Goal: Transaction & Acquisition: Book appointment/travel/reservation

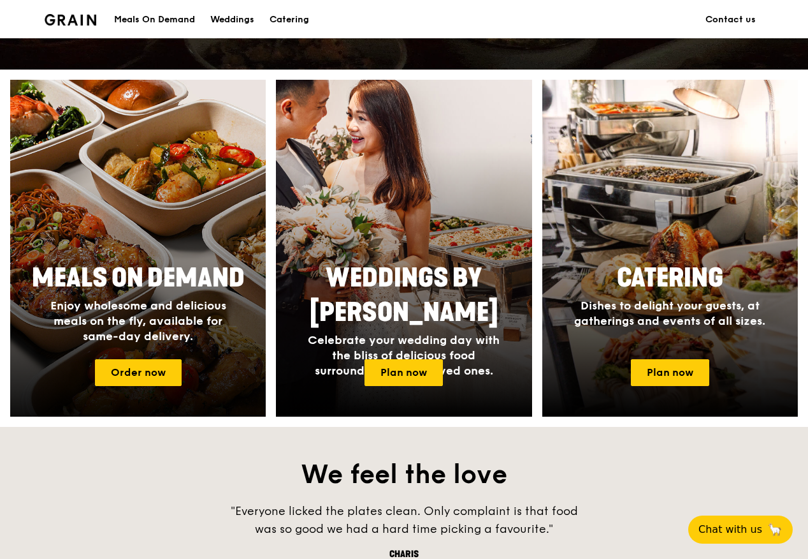
scroll to position [446, 0]
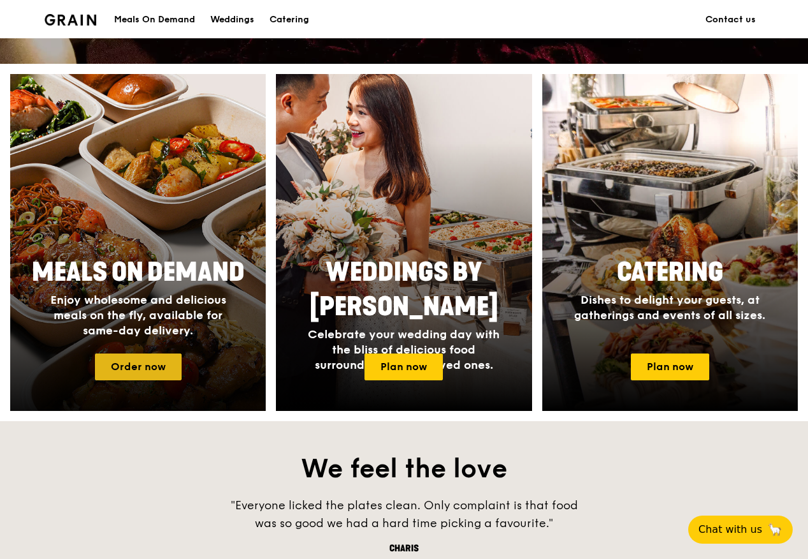
click at [163, 365] on link "Order now" at bounding box center [138, 366] width 87 height 27
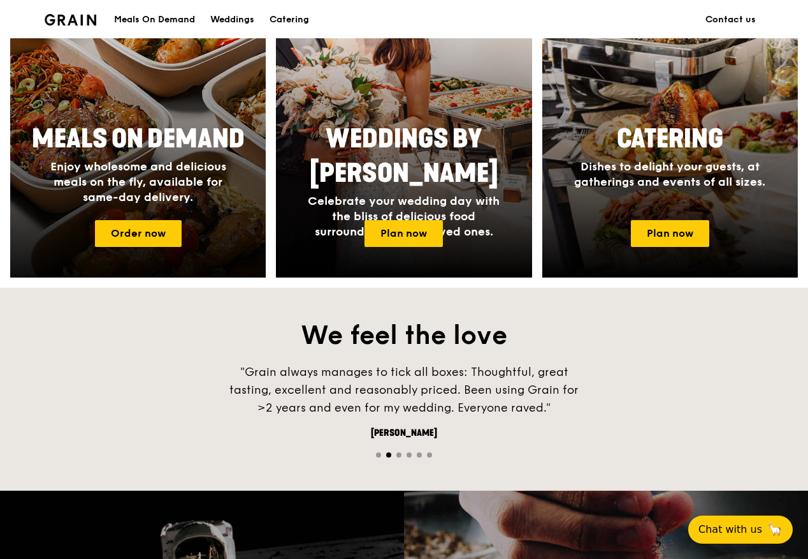
scroll to position [574, 0]
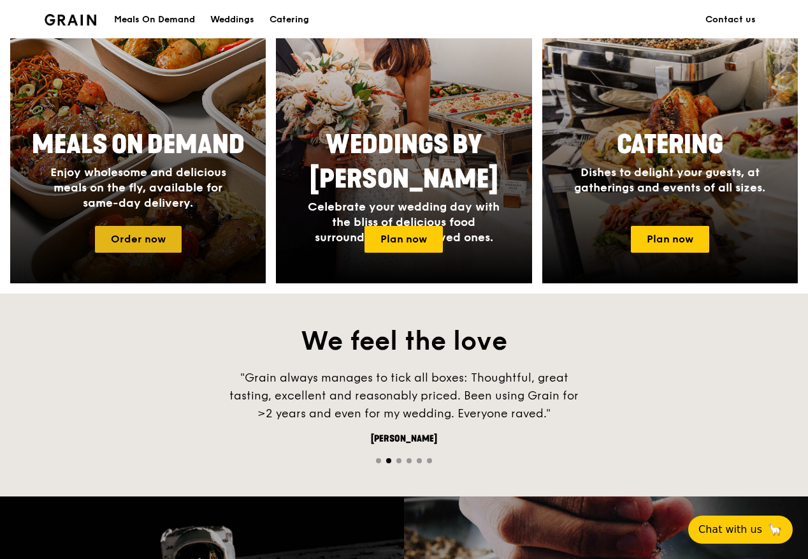
click at [135, 244] on link "Order now" at bounding box center [138, 239] width 87 height 27
click at [117, 226] on link "Order now" at bounding box center [138, 239] width 87 height 27
click at [120, 237] on link "Order now" at bounding box center [138, 239] width 87 height 27
click at [119, 237] on link "Order now" at bounding box center [138, 239] width 87 height 27
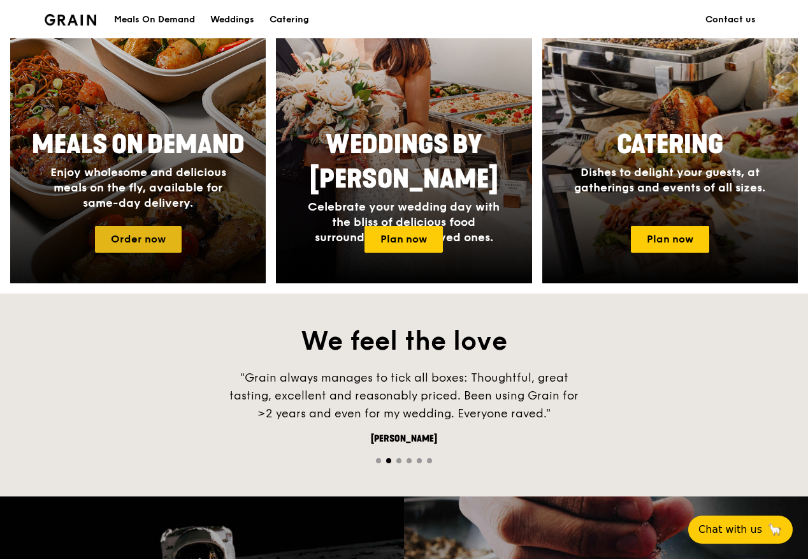
click at [119, 237] on link "Order now" at bounding box center [138, 239] width 87 height 27
click at [121, 236] on link "Order now" at bounding box center [138, 239] width 87 height 27
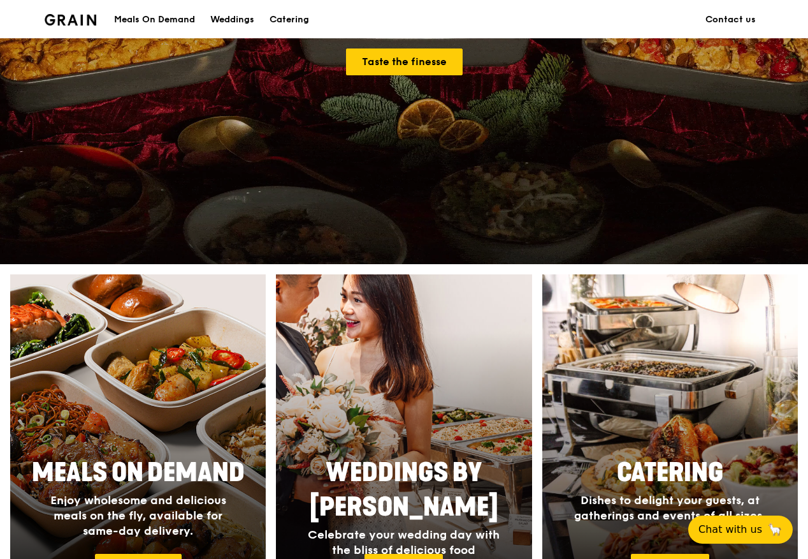
scroll to position [446, 0]
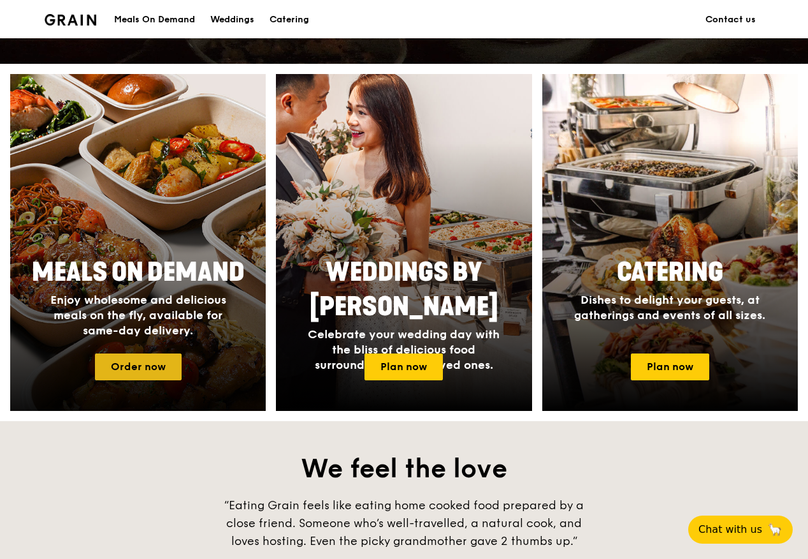
click at [166, 360] on link "Order now" at bounding box center [138, 366] width 87 height 27
click at [165, 314] on span "Enjoy wholesome and delicious meals on the fly, available for same-day delivery." at bounding box center [138, 315] width 176 height 45
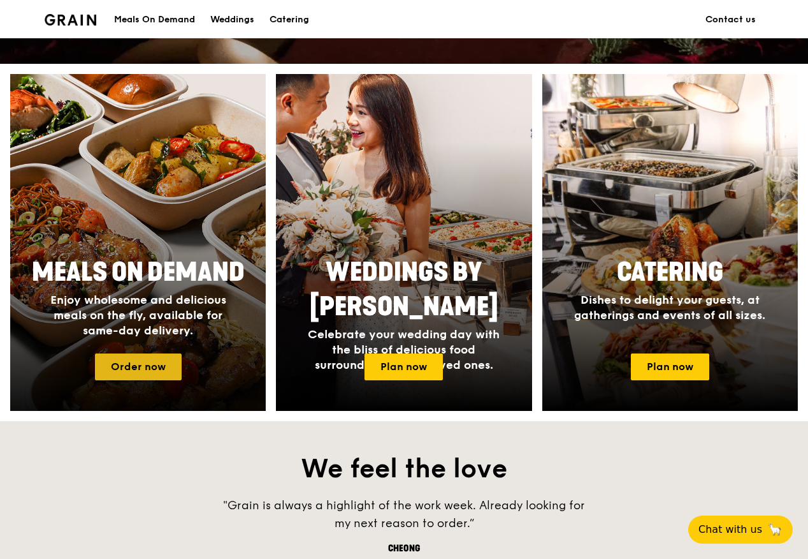
click at [164, 369] on link "Order now" at bounding box center [138, 366] width 87 height 27
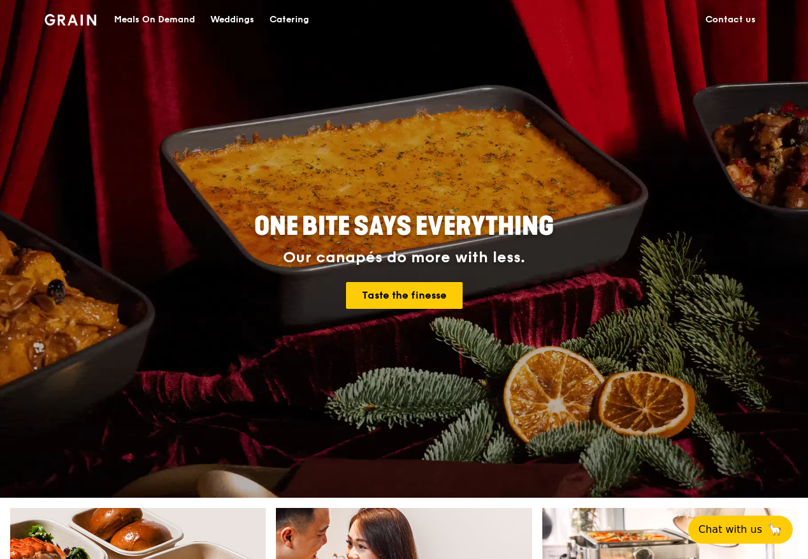
scroll to position [0, 0]
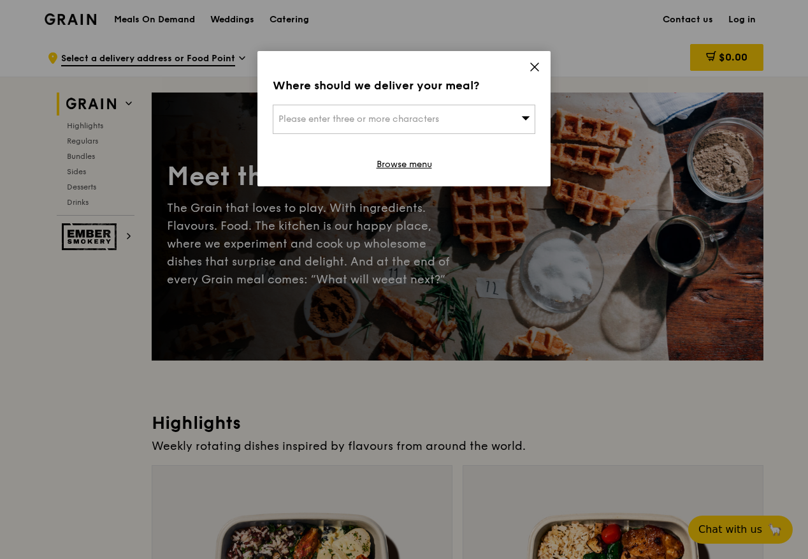
click at [472, 115] on div "Please enter three or more characters" at bounding box center [404, 119] width 263 height 29
paste input "049513"
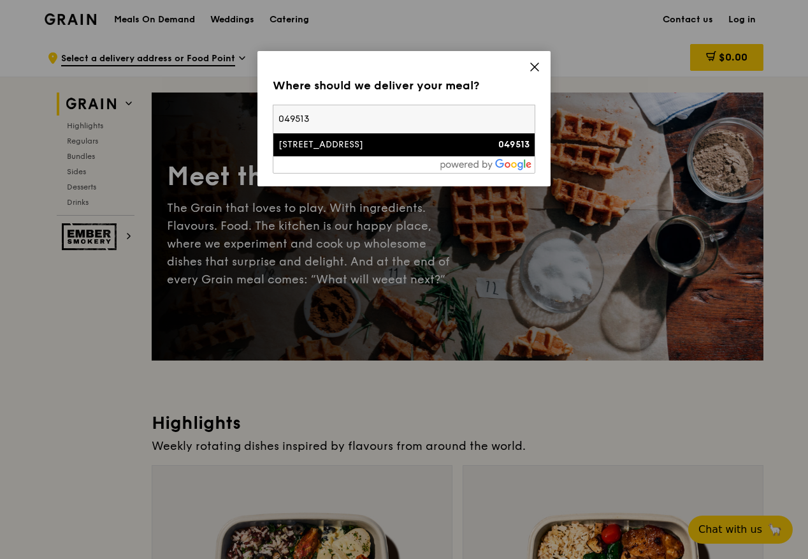
type input "049513"
click at [376, 146] on div "[STREET_ADDRESS]" at bounding box center [373, 144] width 189 height 13
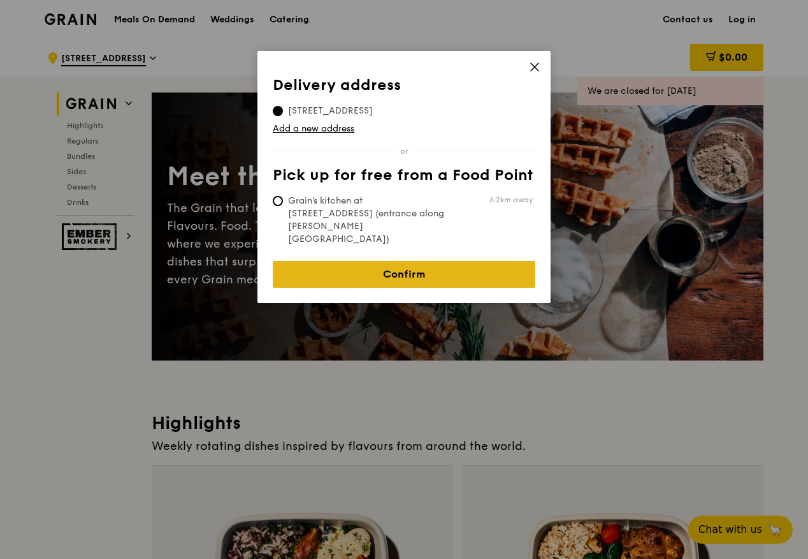
click at [377, 261] on link "Confirm" at bounding box center [404, 274] width 263 height 27
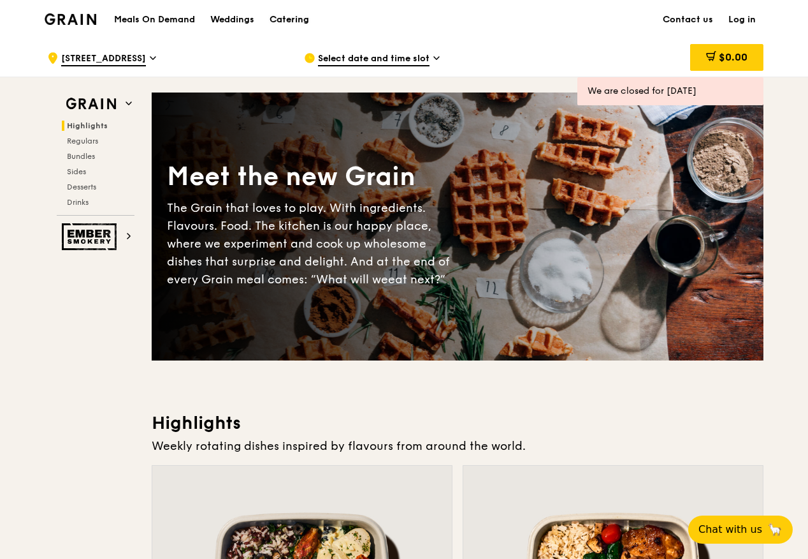
click at [303, 18] on div "Catering" at bounding box center [290, 20] width 40 height 38
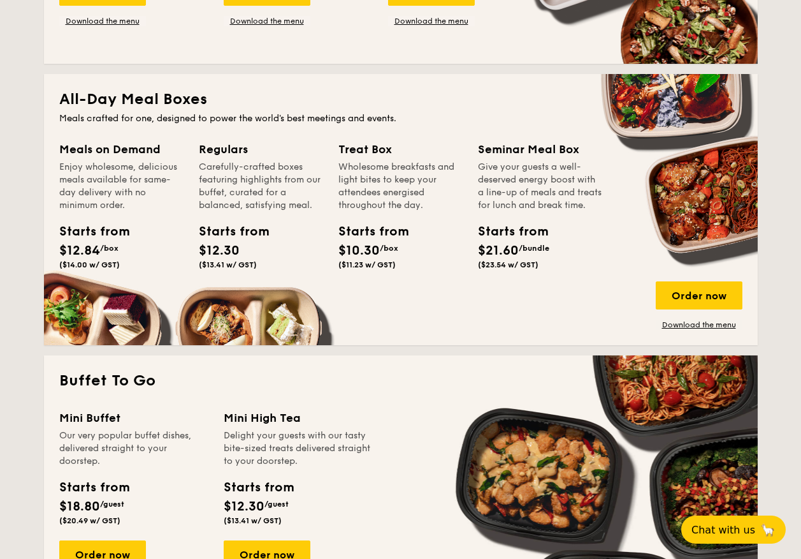
scroll to position [510, 0]
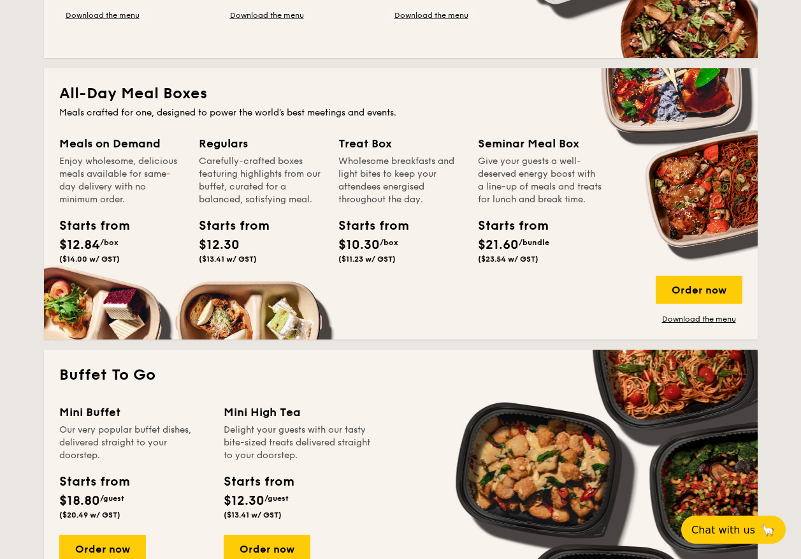
click at [691, 277] on div "Order now" at bounding box center [699, 289] width 87 height 28
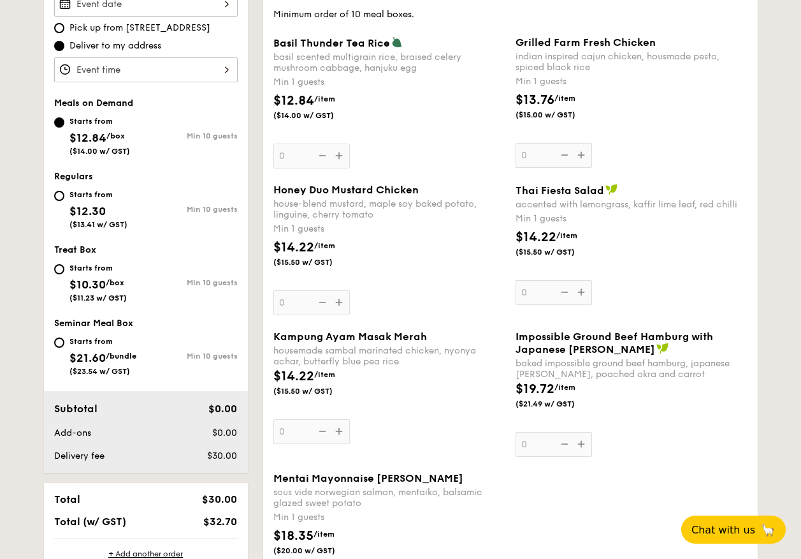
scroll to position [170, 0]
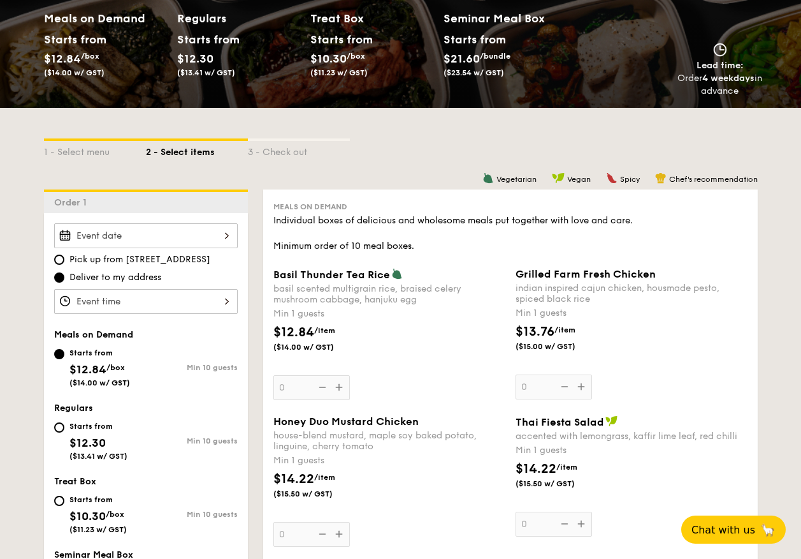
click at [163, 296] on div at bounding box center [146, 301] width 184 height 25
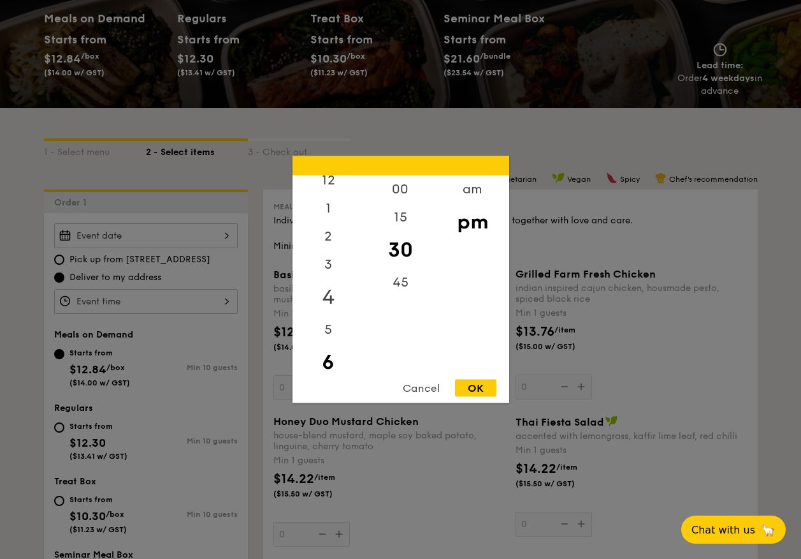
scroll to position [0, 0]
click at [330, 196] on div "12" at bounding box center [329, 193] width 72 height 37
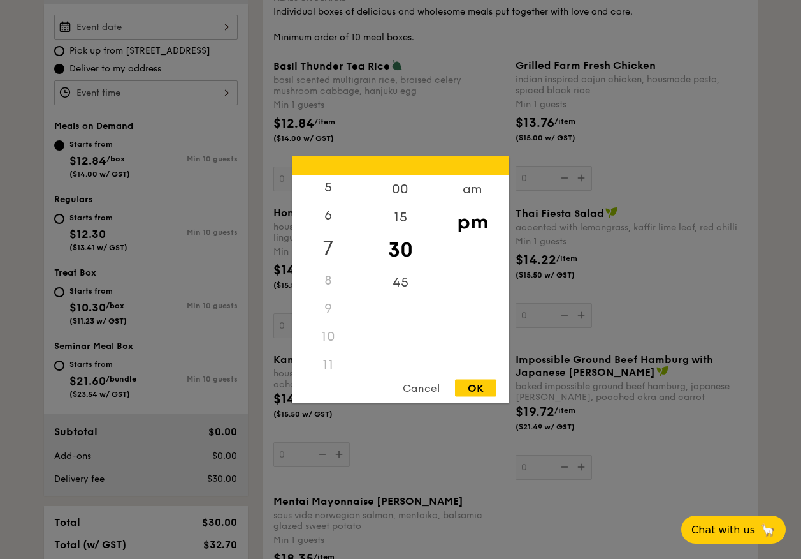
scroll to position [617, 0]
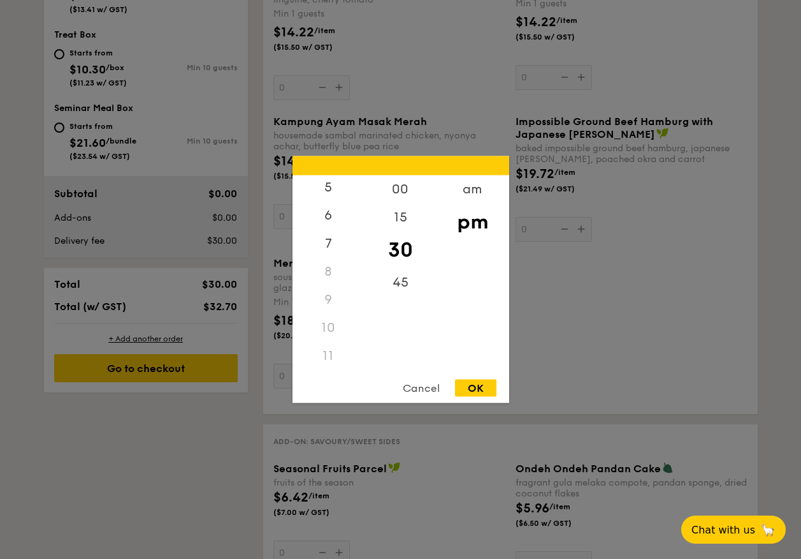
click at [327, 356] on div "11" at bounding box center [329, 356] width 72 height 28
click at [330, 358] on div "11" at bounding box center [329, 356] width 72 height 28
click at [331, 251] on div "5" at bounding box center [329, 255] width 72 height 37
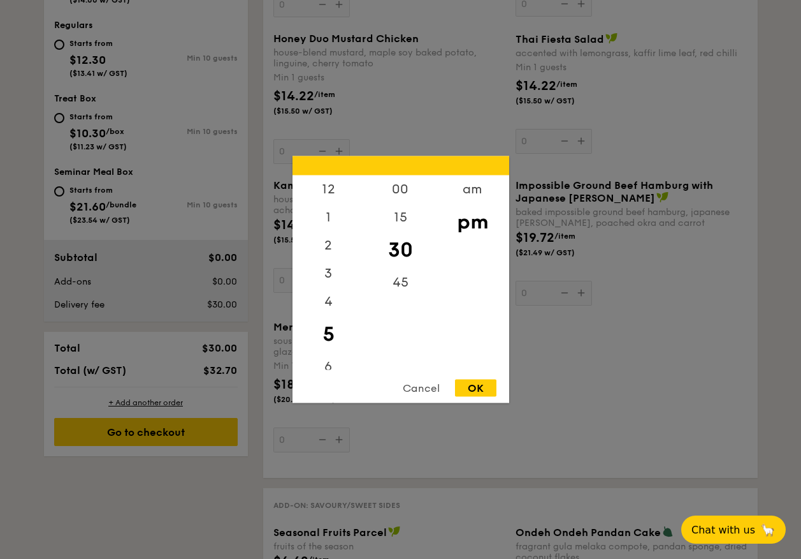
click at [425, 384] on div "Cancel" at bounding box center [421, 387] width 62 height 17
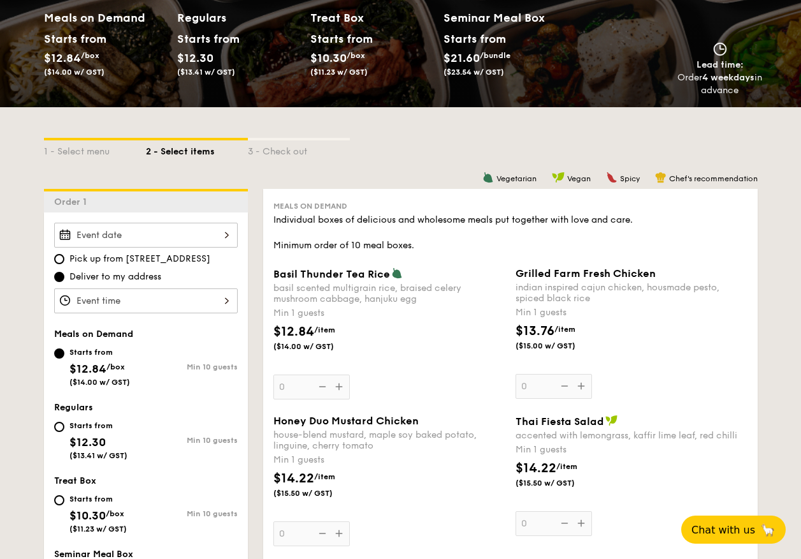
scroll to position [170, 0]
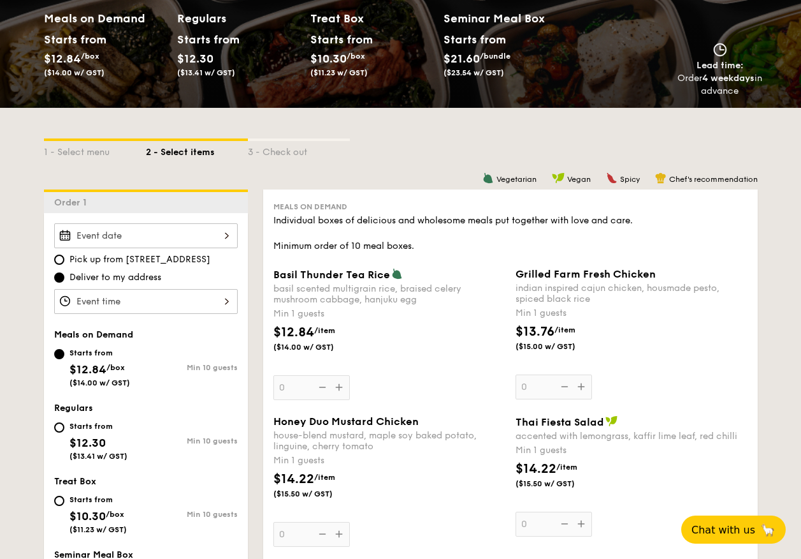
click at [157, 228] on div at bounding box center [146, 235] width 184 height 25
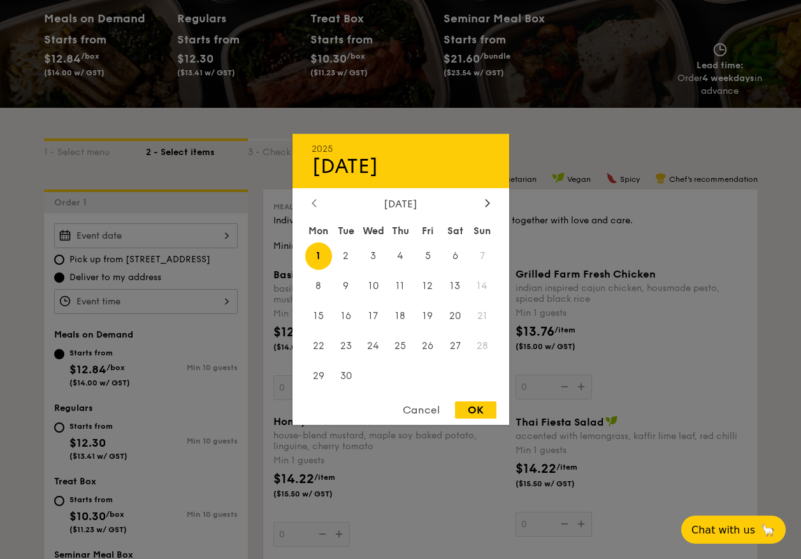
click at [314, 206] on icon at bounding box center [314, 202] width 5 height 8
click at [408, 362] on span "28" at bounding box center [400, 375] width 27 height 27
click at [407, 361] on div "Mon Tue Wed Thu Fri Sat Sun 1 2 3 4 5 6 7 8 9 10 11 12 13 14 15 16 17 18 19 20 …" at bounding box center [401, 305] width 217 height 172
click at [409, 384] on span "28" at bounding box center [400, 375] width 27 height 27
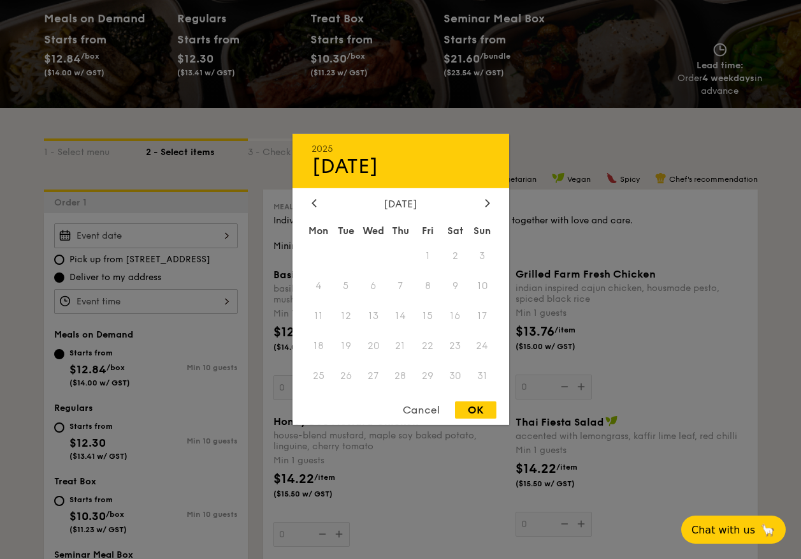
click at [409, 383] on span "28" at bounding box center [400, 375] width 27 height 27
click at [409, 382] on span "28" at bounding box center [400, 375] width 27 height 27
click at [407, 379] on span "28" at bounding box center [400, 375] width 27 height 27
click at [432, 410] on div "Cancel" at bounding box center [421, 409] width 62 height 17
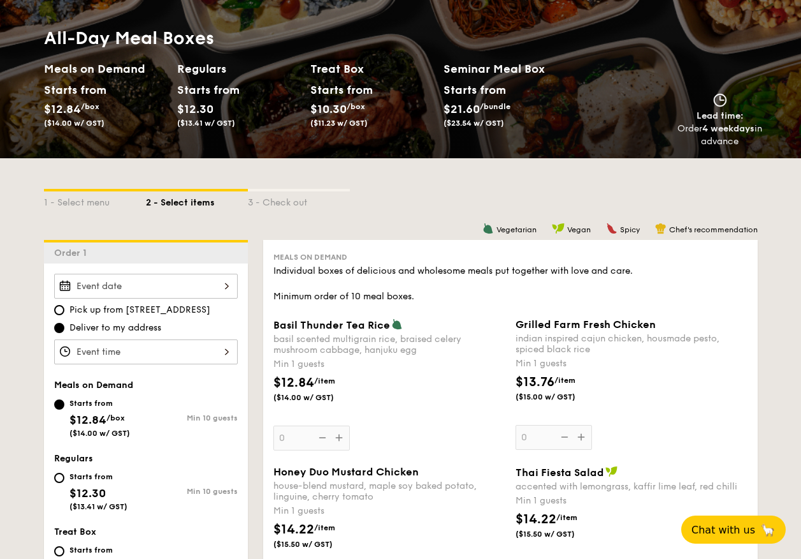
scroll to position [43, 0]
